Goal: Task Accomplishment & Management: Use online tool/utility

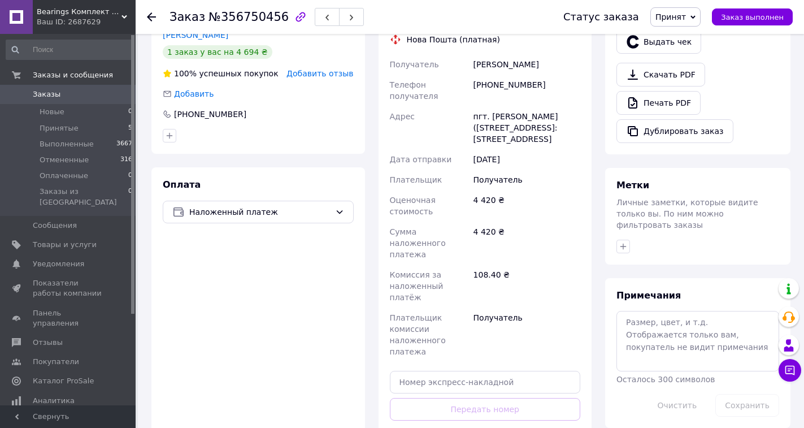
scroll to position [484, 0]
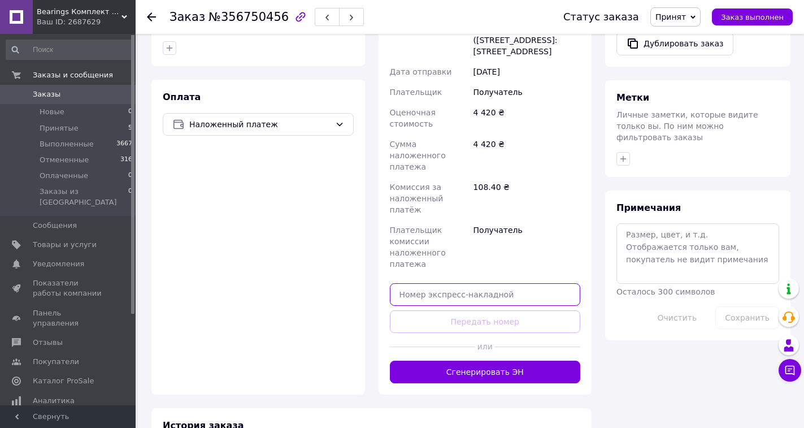
click at [518, 283] on input "text" at bounding box center [485, 294] width 191 height 23
paste input "20451225140187"
type input "20451225140187"
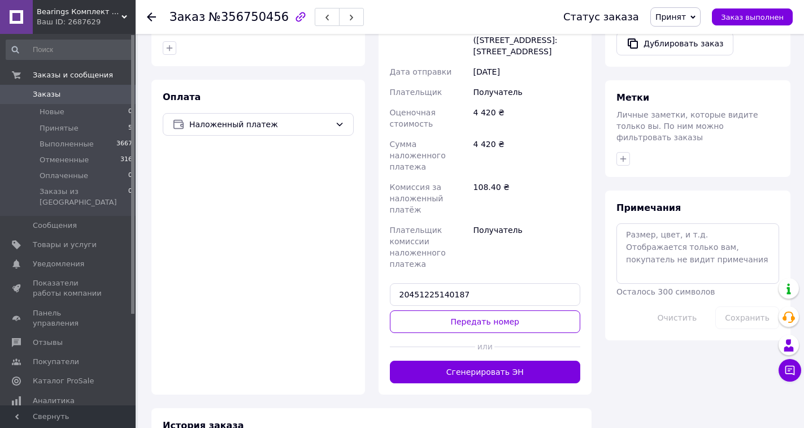
click at [500, 252] on div "Доставка Редактировать Нова Пошта (платная) Получатель [PERSON_NAME] Телефон по…" at bounding box center [485, 151] width 191 height 463
click at [501, 310] on button "Передать номер" at bounding box center [485, 321] width 191 height 23
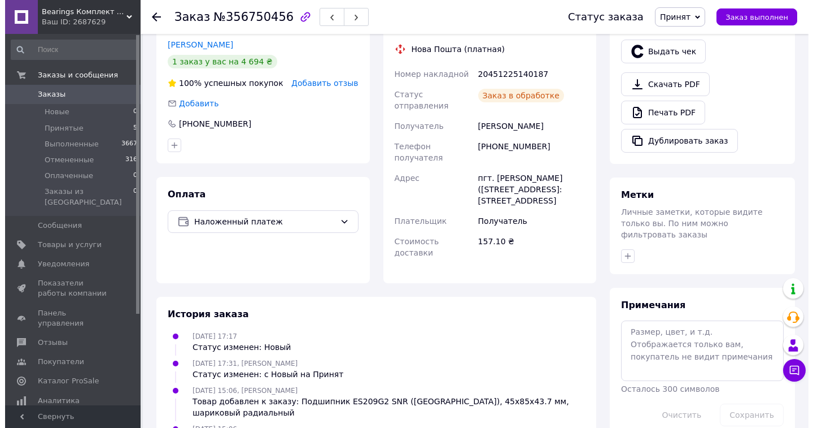
scroll to position [258, 0]
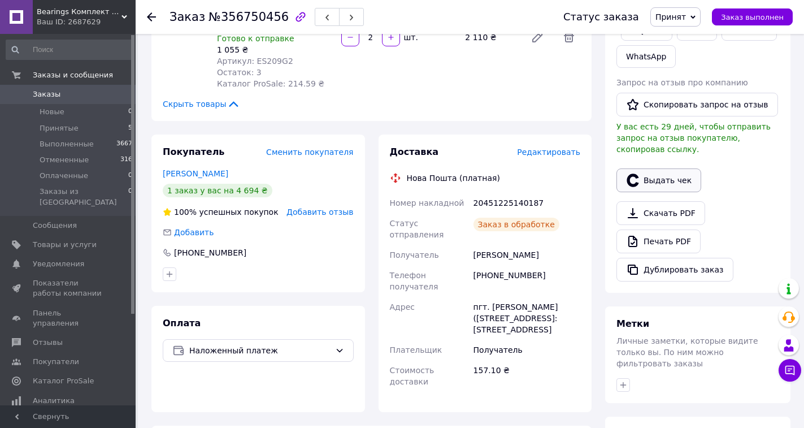
click at [656, 168] on button "Выдать чек" at bounding box center [658, 180] width 85 height 24
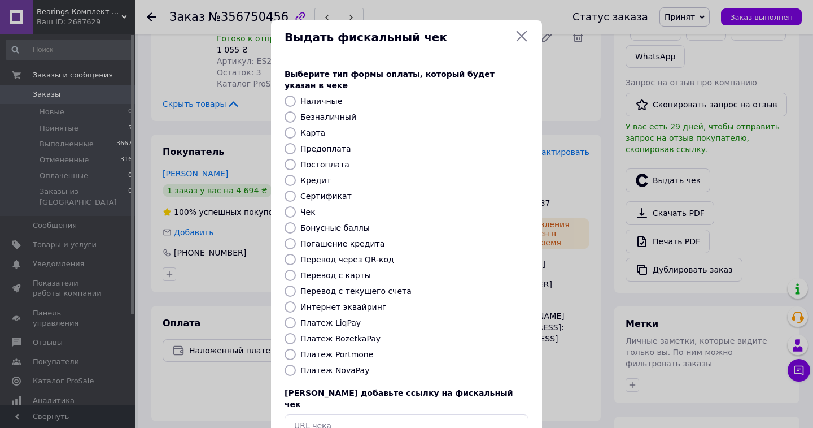
click at [346, 365] on label "Платеж NovaPay" at bounding box center [334, 369] width 69 height 9
click at [296, 364] on input "Платеж NovaPay" at bounding box center [290, 369] width 11 height 11
radio input "true"
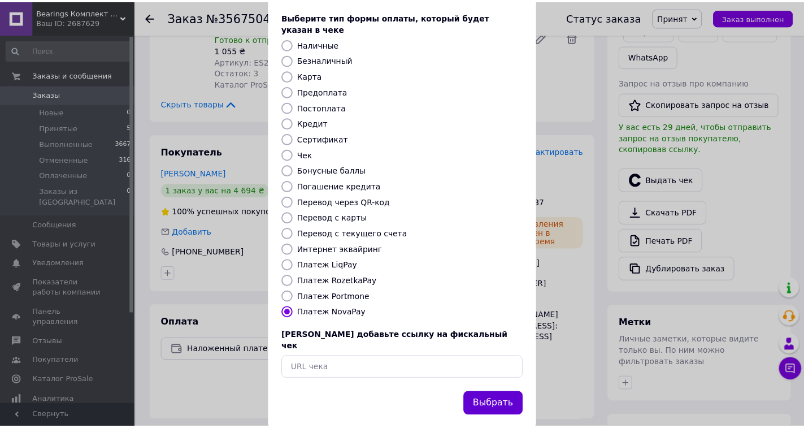
scroll to position [58, 0]
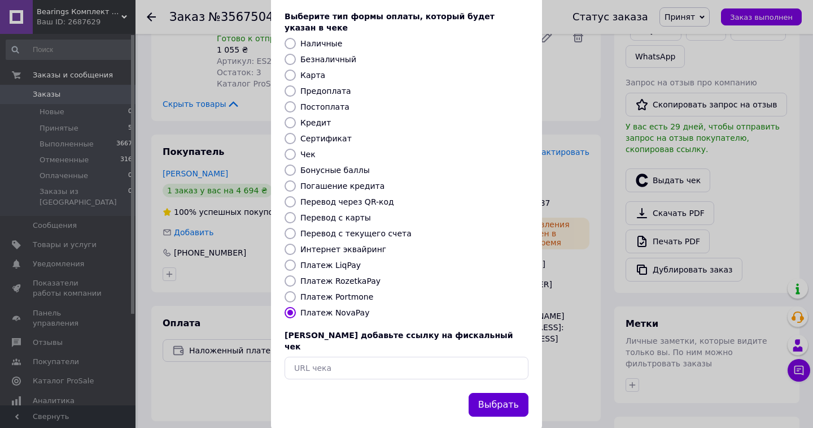
click at [504, 392] on button "Выбрать" at bounding box center [499, 404] width 60 height 24
